Goal: Task Accomplishment & Management: Manage account settings

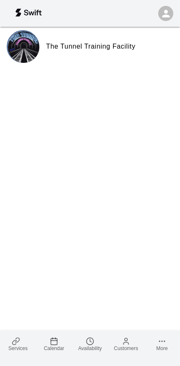
click at [56, 341] on line at bounding box center [54, 341] width 6 height 0
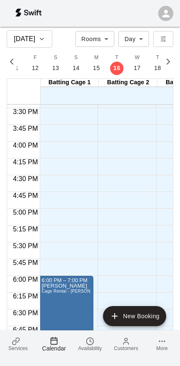
scroll to position [0, 1]
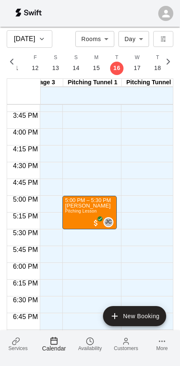
click at [54, 346] on span "Calendar" at bounding box center [54, 348] width 24 height 7
click at [89, 346] on span "Availability" at bounding box center [89, 349] width 23 height 6
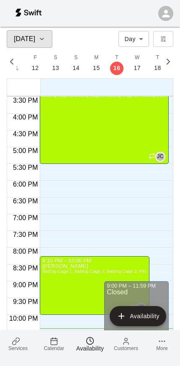
click at [45, 41] on icon "button" at bounding box center [42, 39] width 7 height 10
click at [40, 40] on icon "button" at bounding box center [42, 39] width 7 height 10
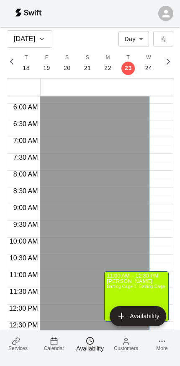
click at [56, 341] on icon at bounding box center [54, 341] width 8 height 8
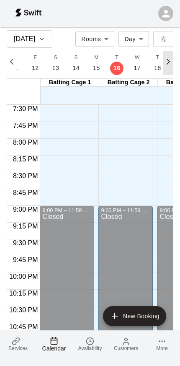
click at [168, 58] on icon "button" at bounding box center [169, 62] width 10 height 10
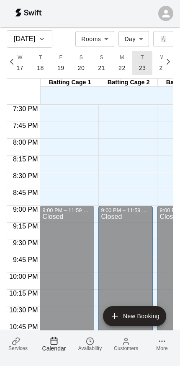
click at [145, 68] on button "T 23" at bounding box center [143, 63] width 21 height 24
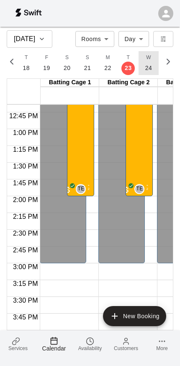
click at [146, 68] on p "24" at bounding box center [149, 68] width 7 height 9
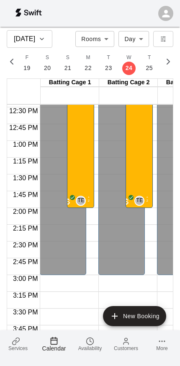
click at [146, 183] on div "FINEST [DATE] Training Clinic 7/30 spots" at bounding box center [139, 63] width 22 height 366
click at [131, 340] on link "Customers" at bounding box center [126, 344] width 36 height 27
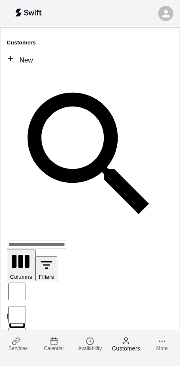
click at [27, 342] on link "Services" at bounding box center [18, 344] width 36 height 27
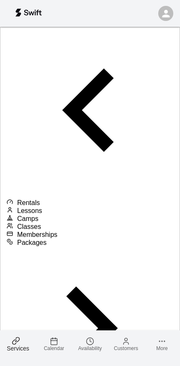
click at [15, 34] on div "Rentals Lessons Camps Classes Memberships Packages" at bounding box center [90, 222] width 167 height 385
click at [39, 215] on span "Camps" at bounding box center [27, 218] width 21 height 7
